Goal: Navigation & Orientation: Understand site structure

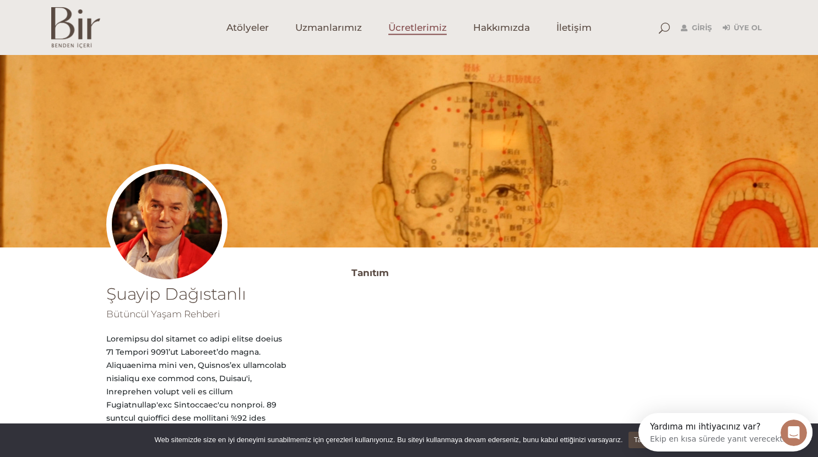
click at [423, 24] on span "Ücretlerimiz" at bounding box center [417, 27] width 58 height 13
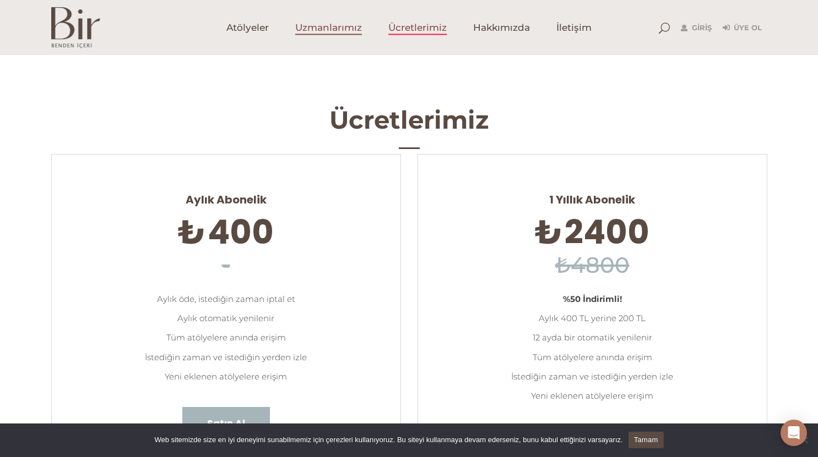
click at [326, 27] on span "Uzmanlarımız" at bounding box center [328, 27] width 67 height 13
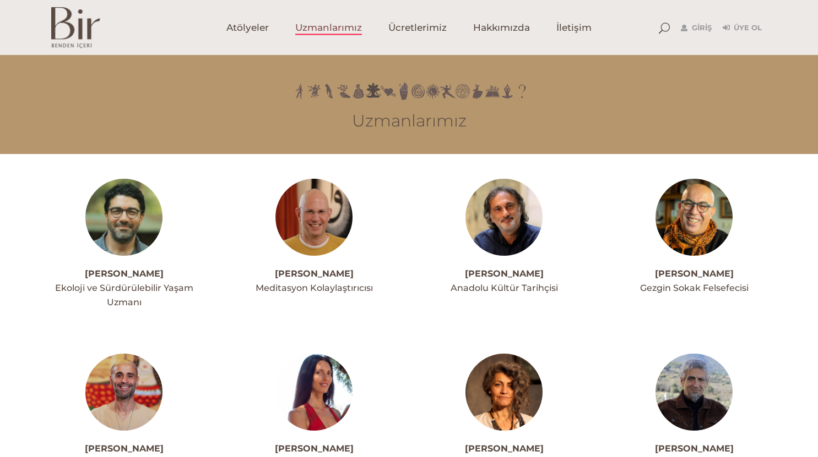
click at [244, 26] on span "Atölyeler" at bounding box center [247, 27] width 42 height 13
